Goal: Information Seeking & Learning: Learn about a topic

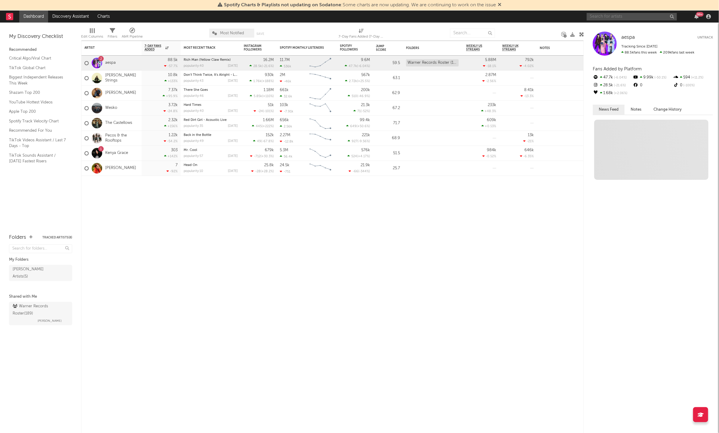
click at [612, 17] on input "text" at bounding box center [632, 17] width 90 height 8
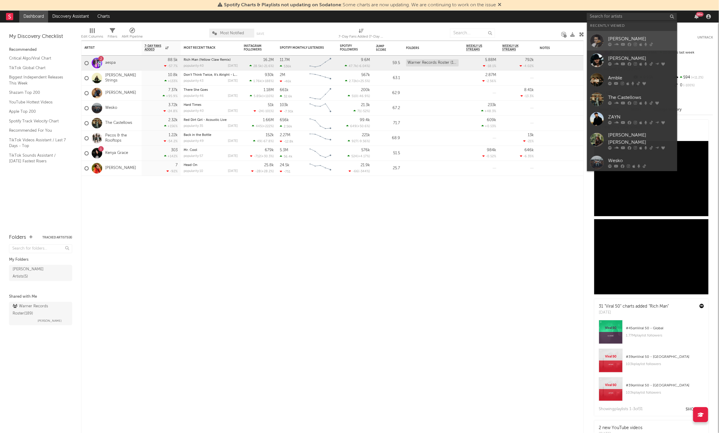
click at [631, 38] on div "[PERSON_NAME]" at bounding box center [641, 38] width 66 height 7
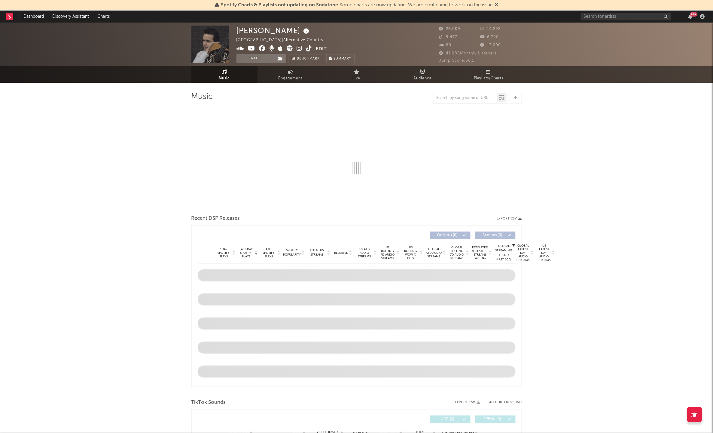
select select "6m"
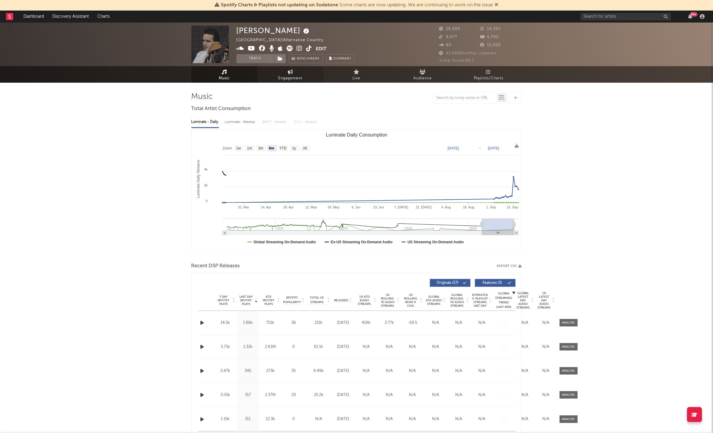
click at [300, 75] on span "Engagement" at bounding box center [291, 78] width 24 height 7
select select "1w"
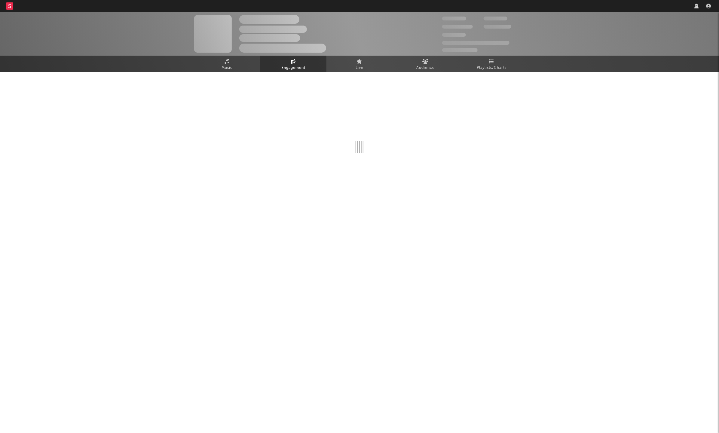
select select "1w"
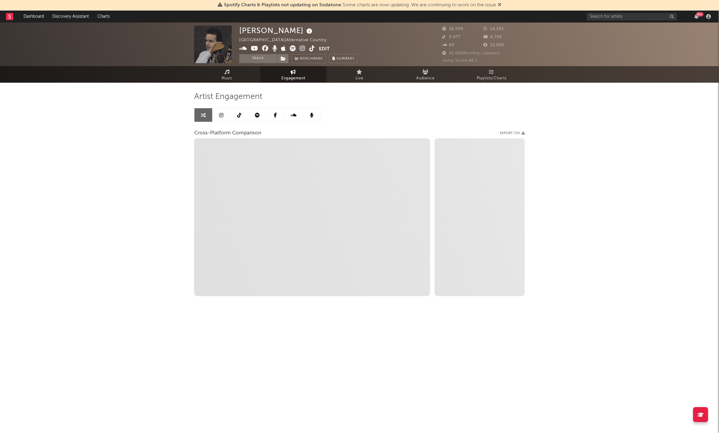
select select "1m"
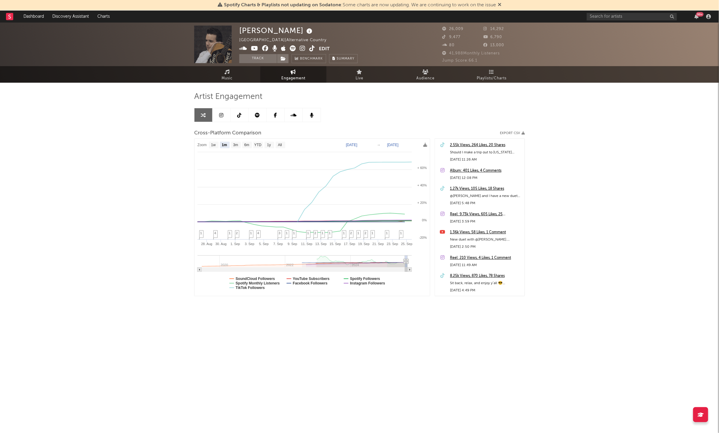
click at [357, 143] on text "[DATE]" at bounding box center [351, 145] width 11 height 4
click at [370, 144] on input "[DATE]" at bounding box center [356, 145] width 28 height 6
type input "[DATE]"
click at [225, 145] on text "1m" at bounding box center [224, 145] width 5 height 4
select select "1m"
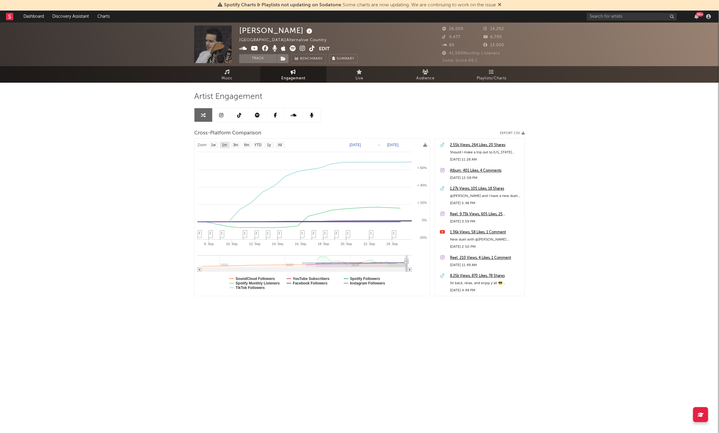
type input "[DATE]"
select select "1m"
click at [65, 208] on div "[PERSON_NAME] France | Alternative Country Edit Track Benchmark Summary 26,009 …" at bounding box center [359, 181] width 719 height 316
click at [111, 212] on div "[PERSON_NAME] France | Alternative Country Edit Track Benchmark Summary 26,009 …" at bounding box center [359, 181] width 719 height 316
click at [121, 194] on div "[PERSON_NAME] France | Alternative Country Edit Track Benchmark Summary 26,009 …" at bounding box center [359, 181] width 719 height 316
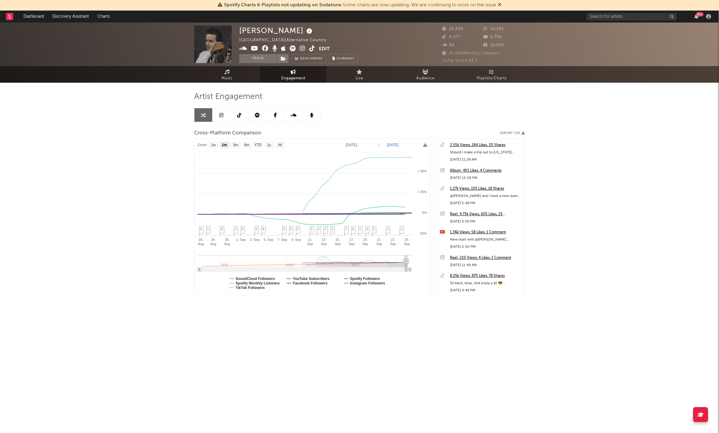
click at [103, 118] on div "[PERSON_NAME] France | Alternative Country Edit Track Benchmark Summary 26,009 …" at bounding box center [359, 181] width 719 height 316
